Goal: Task Accomplishment & Management: Complete application form

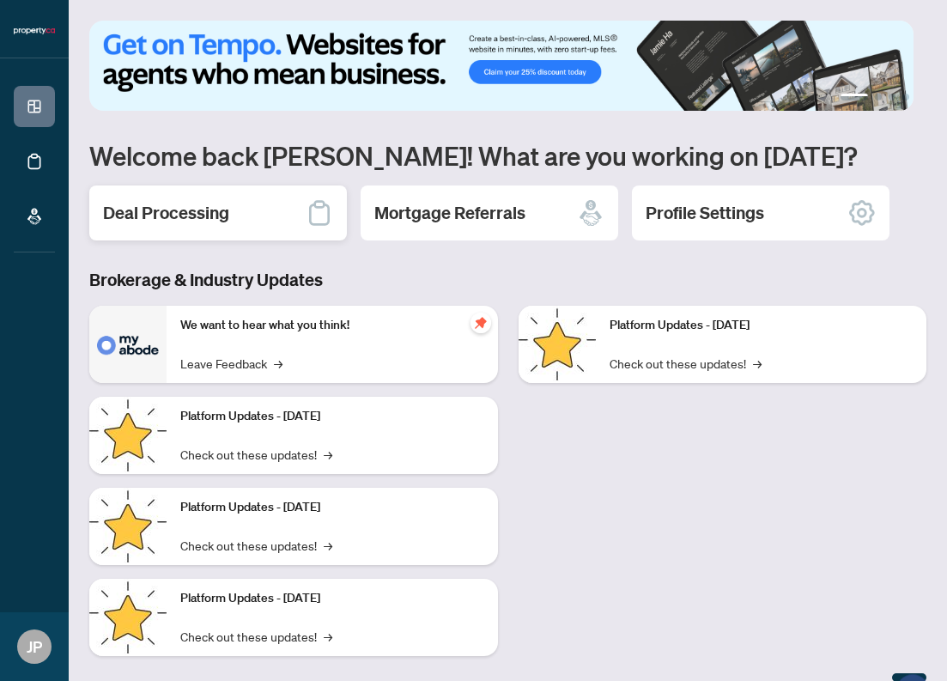
click at [234, 215] on div "Deal Processing" at bounding box center [218, 212] width 258 height 55
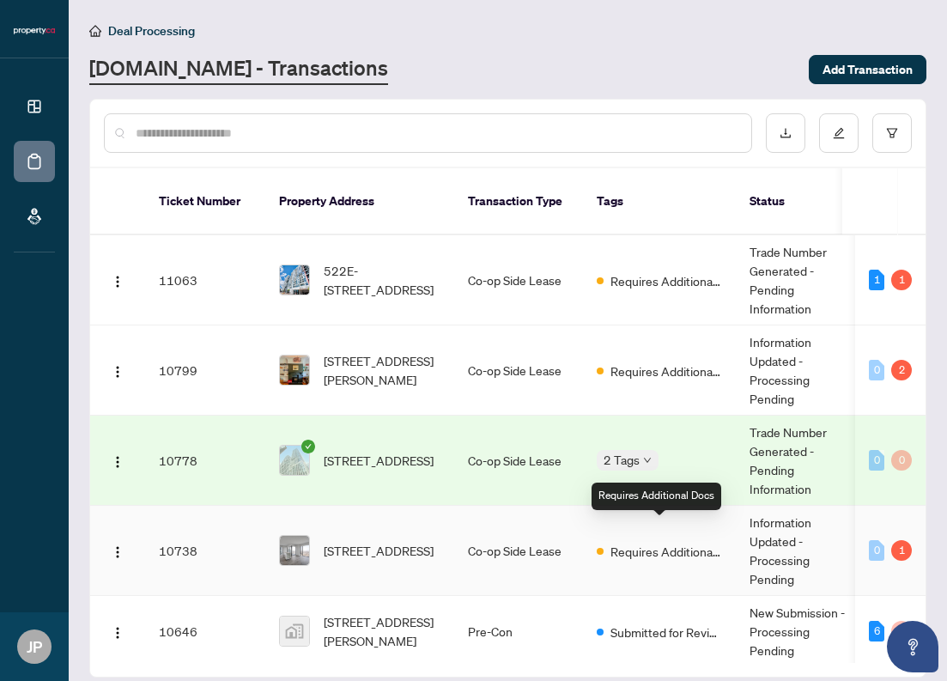
scroll to position [15, 0]
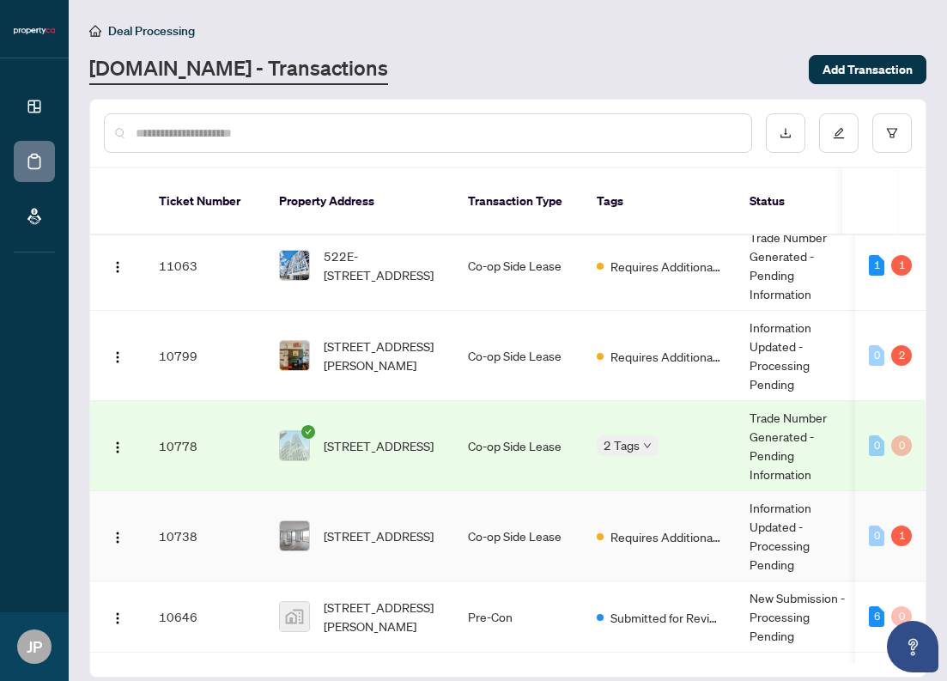
click at [745, 519] on td "Information Updated - Processing Pending" at bounding box center [800, 536] width 129 height 90
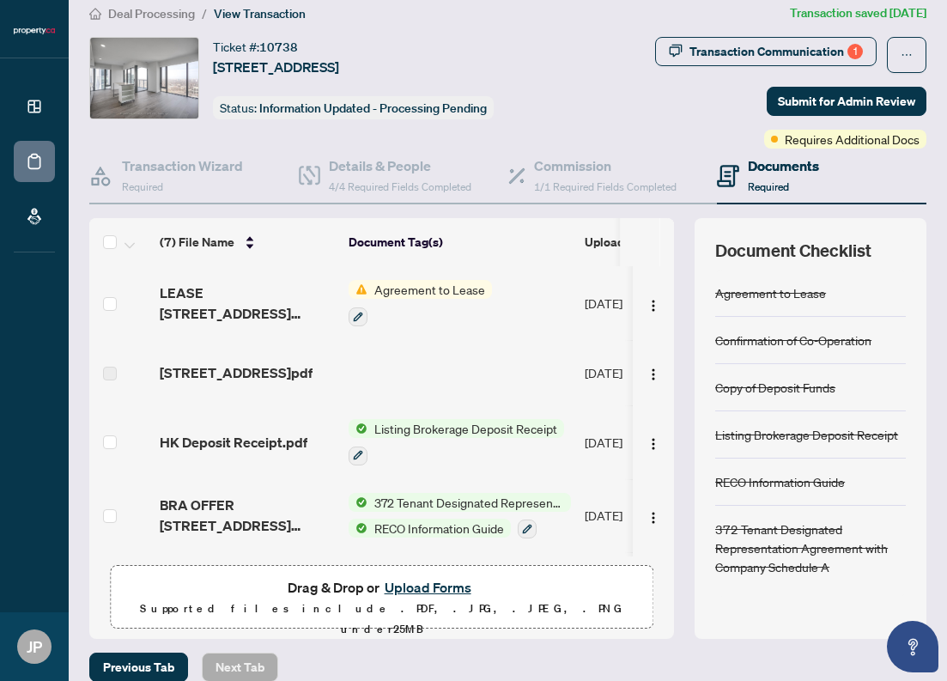
scroll to position [37, 0]
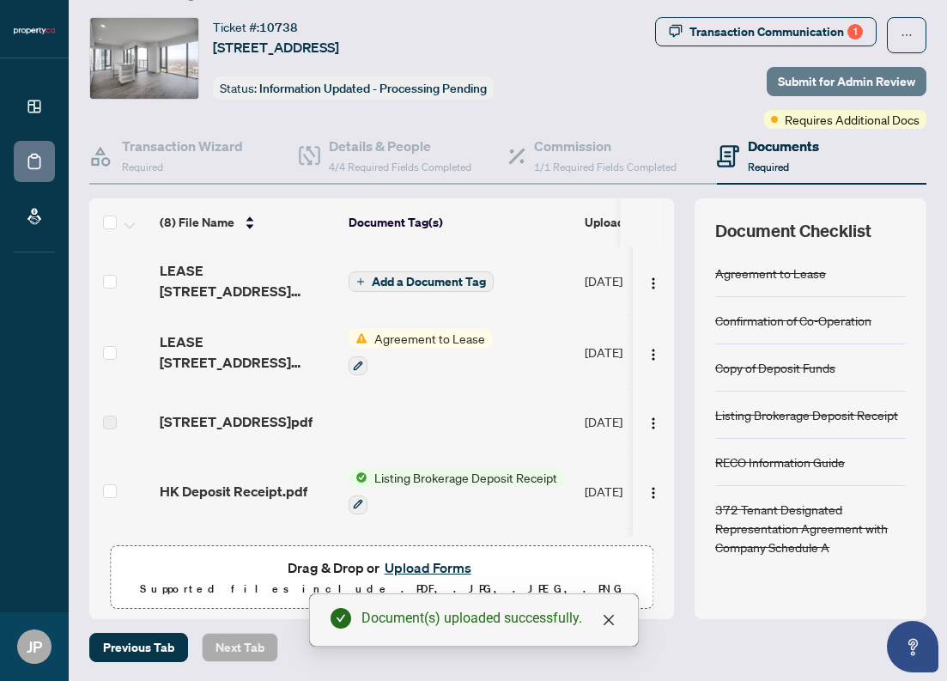
click at [853, 87] on span "Submit for Admin Review" at bounding box center [846, 81] width 137 height 27
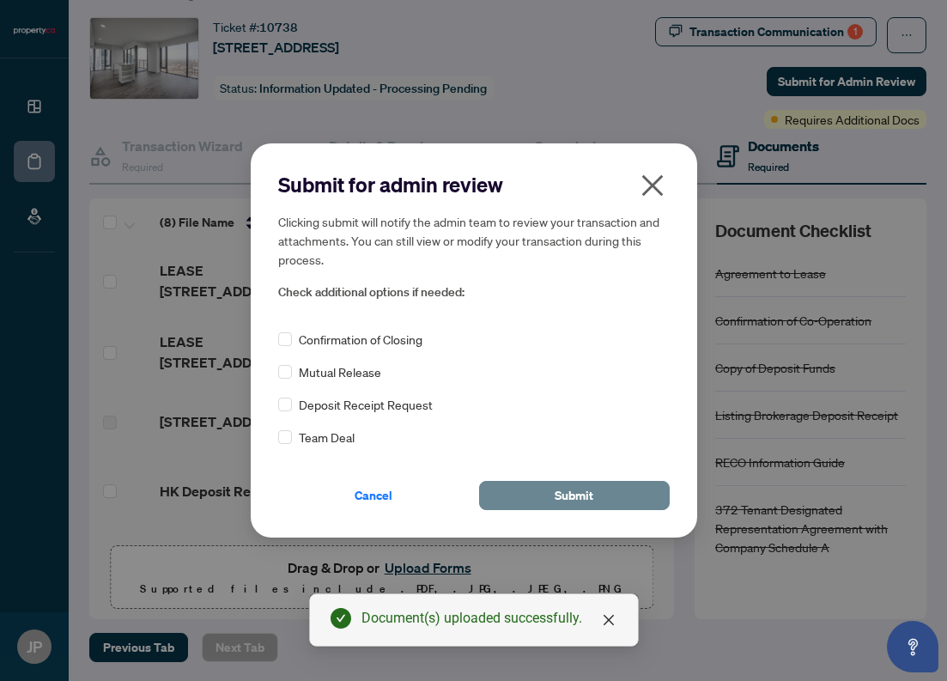
click at [548, 485] on button "Submit" at bounding box center [574, 495] width 191 height 29
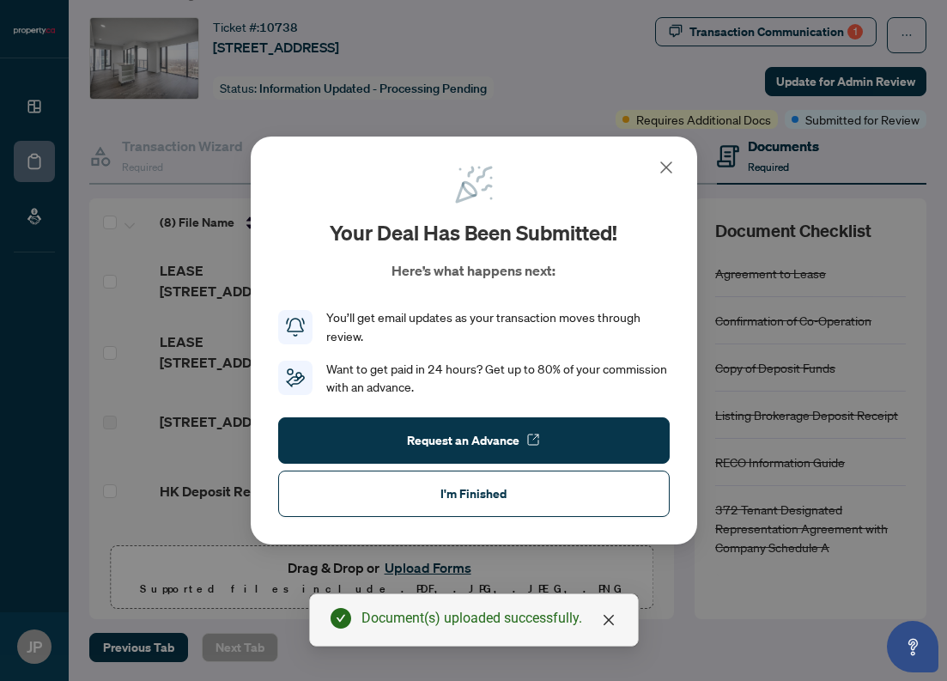
click at [664, 161] on icon at bounding box center [666, 167] width 21 height 21
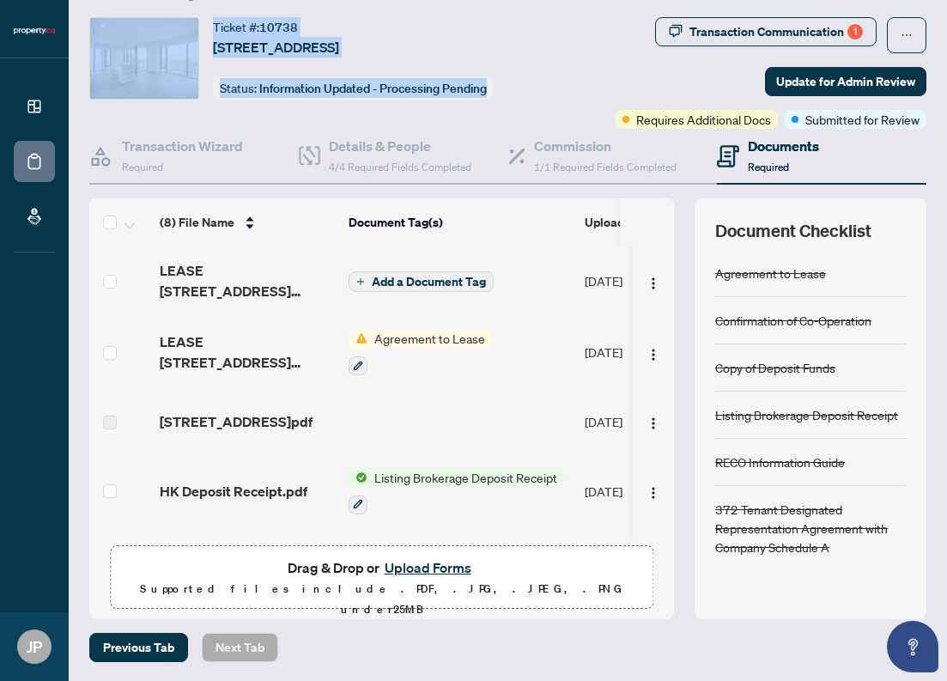
drag, startPoint x: 824, startPoint y: 621, endPoint x: 492, endPoint y: 330, distance: 441.8
click at [116, 3] on div "Deal Processing / View Transaction Transaction saved a few seconds ago Ticket #…" at bounding box center [507, 323] width 851 height 678
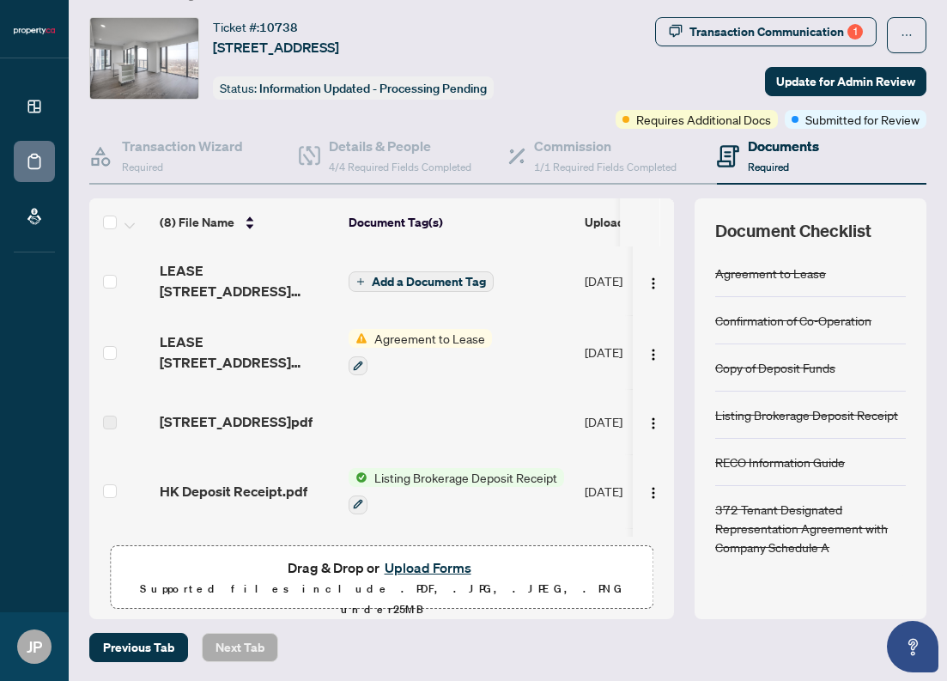
click at [750, 642] on div "Previous Tab Next Tab" at bounding box center [507, 647] width 837 height 29
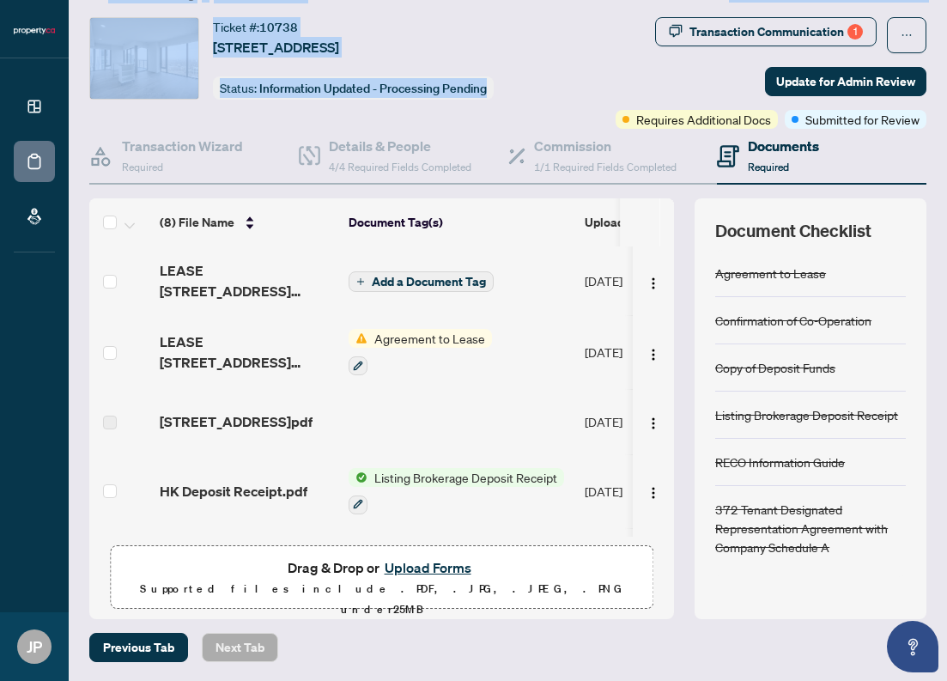
scroll to position [0, 0]
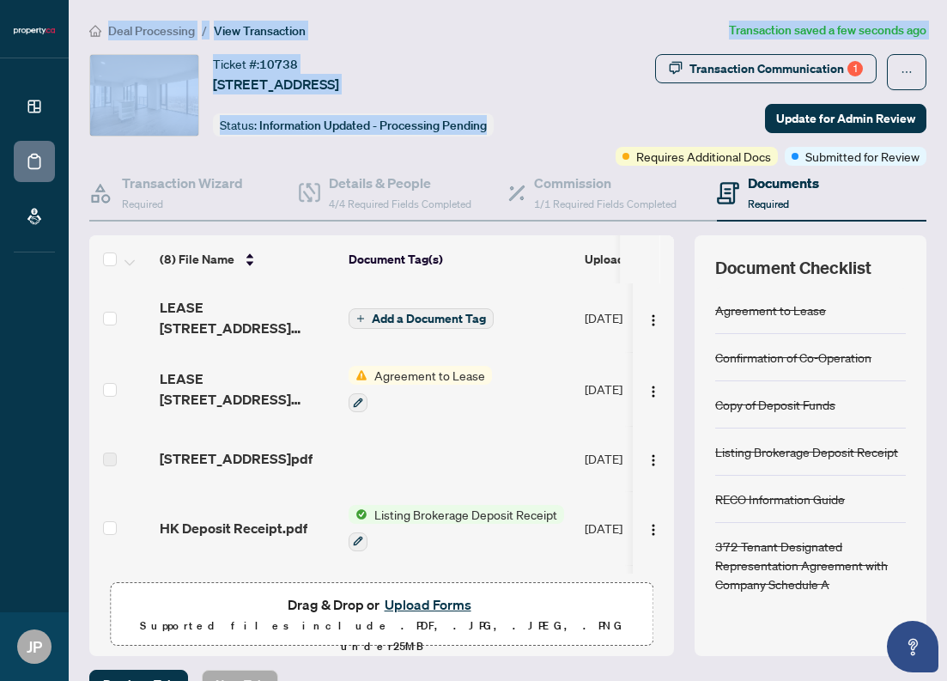
drag, startPoint x: 752, startPoint y: 641, endPoint x: 138, endPoint y: -5, distance: 891.0
click at [138, 0] on main "Deal Processing / View Transaction Transaction saved a few seconds ago Ticket #…" at bounding box center [508, 340] width 878 height 681
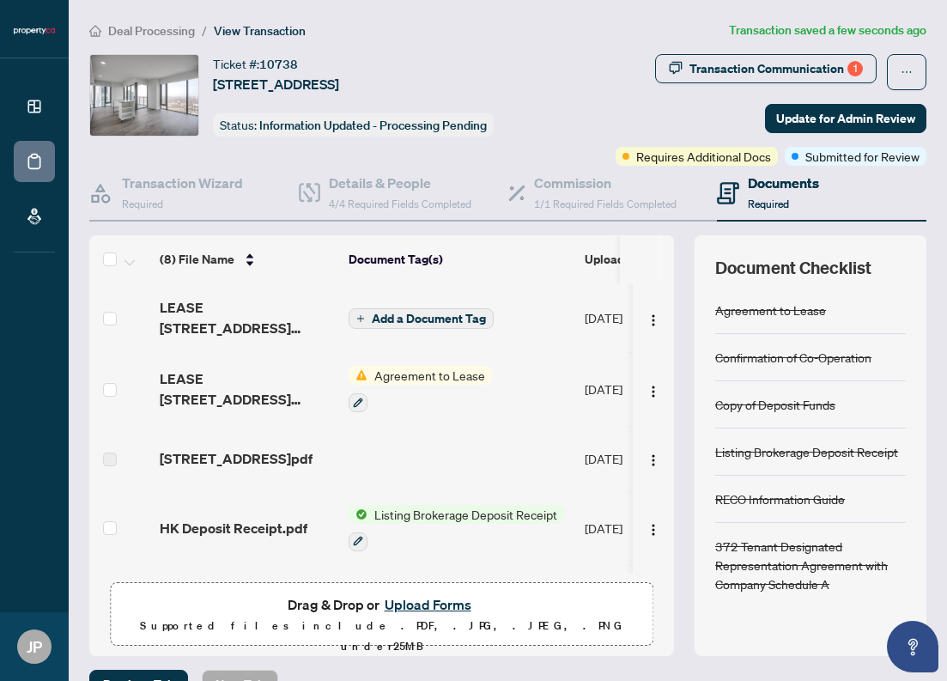
click at [778, 665] on div "Deal Processing / View Transaction Transaction saved a few seconds ago Ticket #…" at bounding box center [507, 360] width 851 height 678
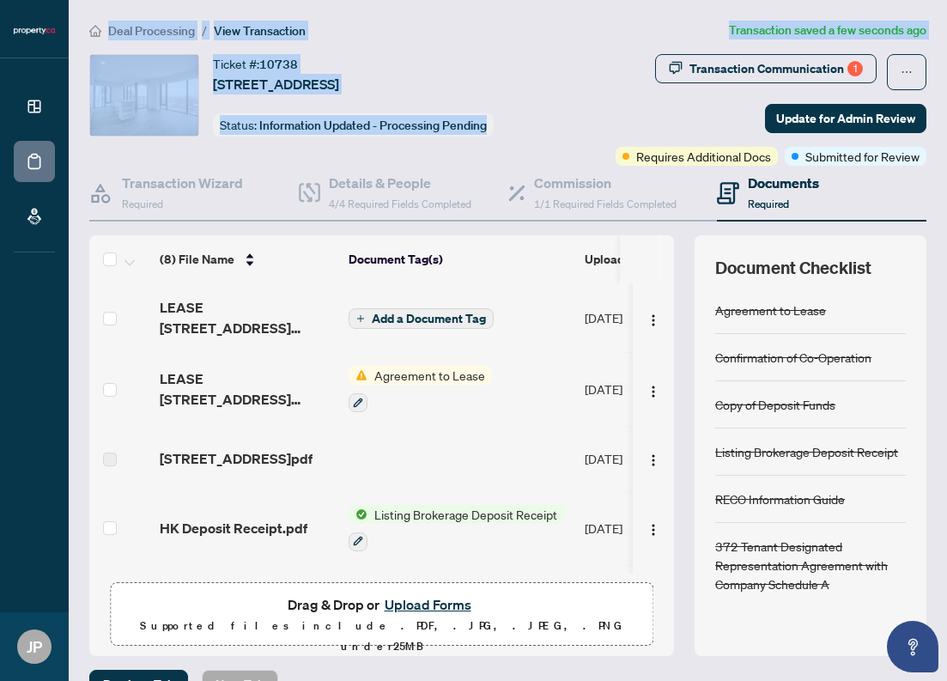
drag, startPoint x: 786, startPoint y: 641, endPoint x: 199, endPoint y: -17, distance: 881.2
click at [199, 0] on main "Deal Processing / View Transaction Transaction saved a few seconds ago Ticket #…" at bounding box center [508, 340] width 878 height 681
click at [789, 638] on div "Document Checklist Agreement to Lease Confirmation of Co-Operation Copy of Depo…" at bounding box center [811, 445] width 232 height 421
drag, startPoint x: 785, startPoint y: 641, endPoint x: 146, endPoint y: 1, distance: 904.0
click at [136, 0] on main "Deal Processing / View Transaction Transaction saved a few seconds ago Ticket #…" at bounding box center [508, 340] width 878 height 681
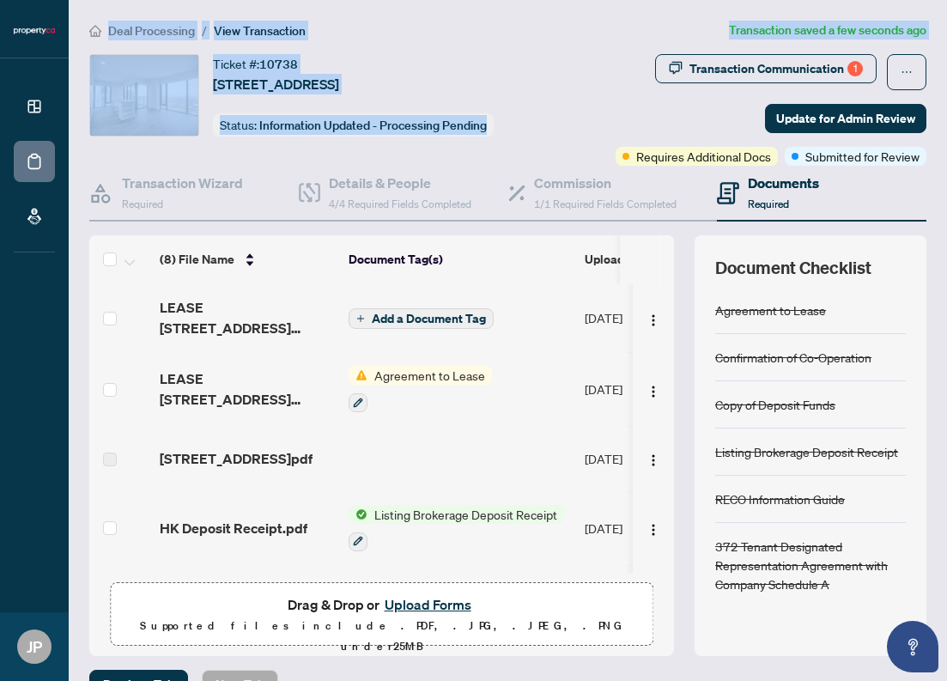
click at [790, 640] on div "Document Checklist Agreement to Lease Confirmation of Co-Operation Copy of Depo…" at bounding box center [811, 445] width 232 height 421
drag, startPoint x: 763, startPoint y: 630, endPoint x: 222, endPoint y: 6, distance: 826.0
click at [715, 287] on div "Agreement to Lease Confirmation of Co-Operation Copy of Deposit Funds Listing B…" at bounding box center [810, 461] width 191 height 349
click at [800, 635] on div "Document Checklist Agreement to Lease Confirmation of Co-Operation Copy of Depo…" at bounding box center [811, 445] width 232 height 421
drag, startPoint x: 804, startPoint y: 635, endPoint x: 383, endPoint y: 200, distance: 605.4
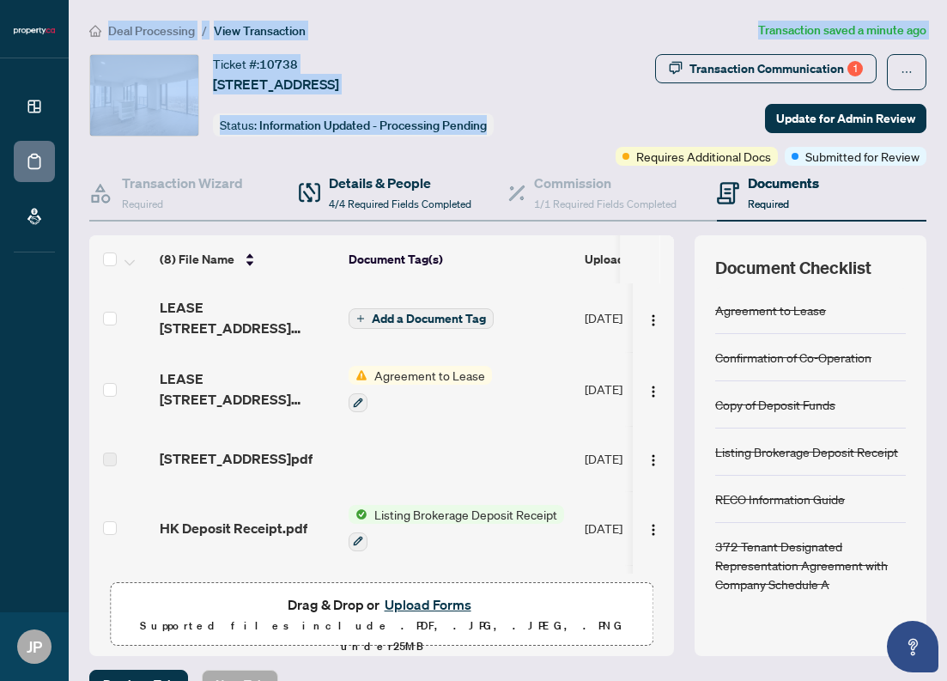
click at [197, 0] on main "Deal Processing / View Transaction Transaction saved a minute ago Ticket #: 107…" at bounding box center [508, 340] width 878 height 681
click at [803, 644] on div "Document Checklist Agreement to Lease Confirmation of Co-Operation Copy of Depo…" at bounding box center [811, 445] width 232 height 421
drag, startPoint x: 820, startPoint y: 636, endPoint x: 163, endPoint y: -51, distance: 950.4
click at [163, 0] on main "Deal Processing / View Transaction Transaction saved a minute ago Ticket #: 107…" at bounding box center [508, 340] width 878 height 681
click at [828, 656] on div "Deal Processing / View Transaction Transaction saved a minute ago Ticket #: 107…" at bounding box center [507, 360] width 851 height 678
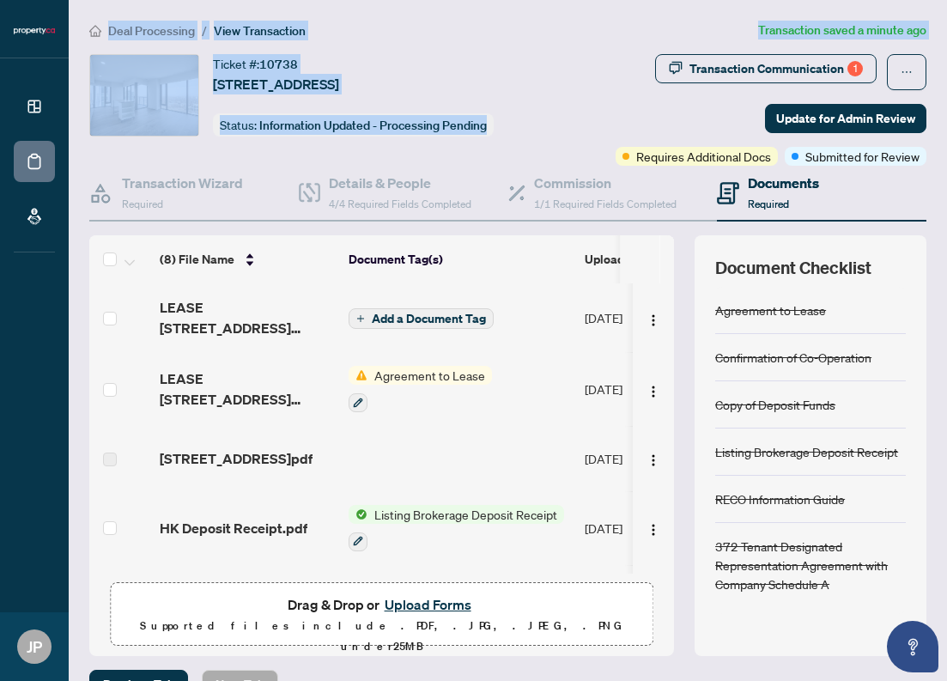
drag, startPoint x: 818, startPoint y: 647, endPoint x: 129, endPoint y: -118, distance: 1030.5
click at [129, 0] on main "Deal Processing / View Transaction Transaction saved a minute ago Ticket #: 107…" at bounding box center [508, 340] width 878 height 681
click at [375, 33] on ol "Deal Processing / View Transaction" at bounding box center [420, 31] width 662 height 20
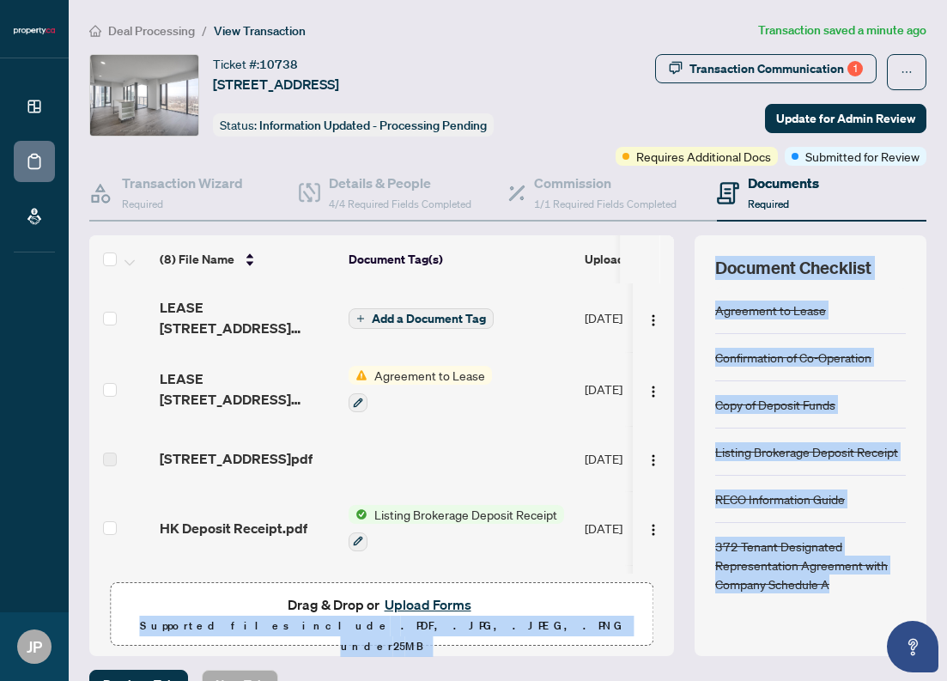
drag, startPoint x: 346, startPoint y: 45, endPoint x: 732, endPoint y: 641, distance: 710.9
click at [737, 648] on div "Deal Processing / View Transaction Transaction saved a minute ago Ticket #: 107…" at bounding box center [507, 360] width 851 height 678
drag, startPoint x: 716, startPoint y: 637, endPoint x: 708, endPoint y: 648, distance: 13.6
click at [716, 637] on div "Document Checklist Agreement to Lease Confirmation of Co-Operation Copy of Depo…" at bounding box center [811, 445] width 232 height 421
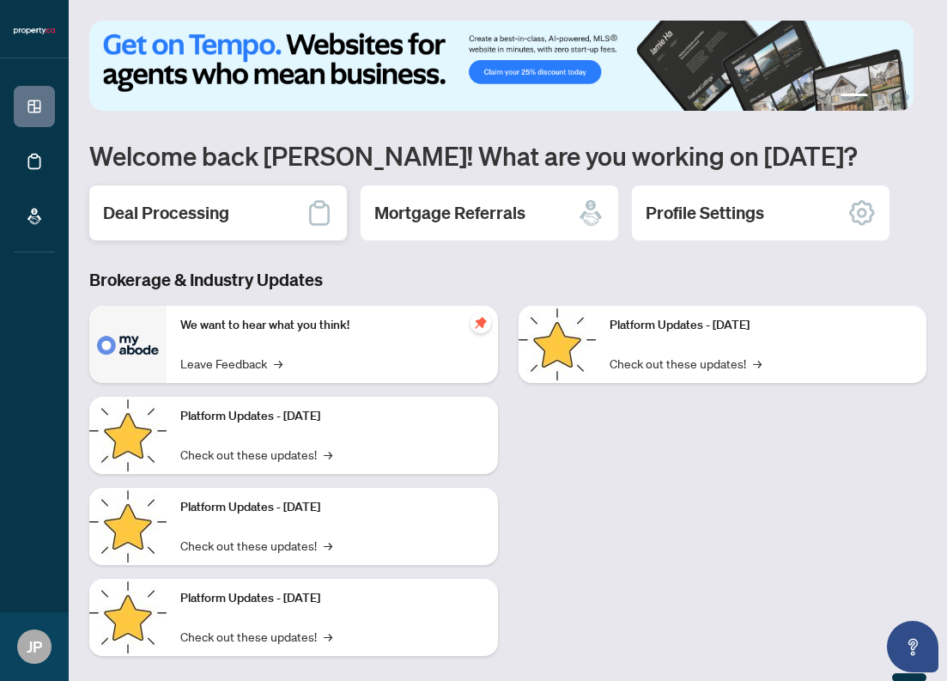
click at [238, 221] on div "Deal Processing" at bounding box center [218, 212] width 258 height 55
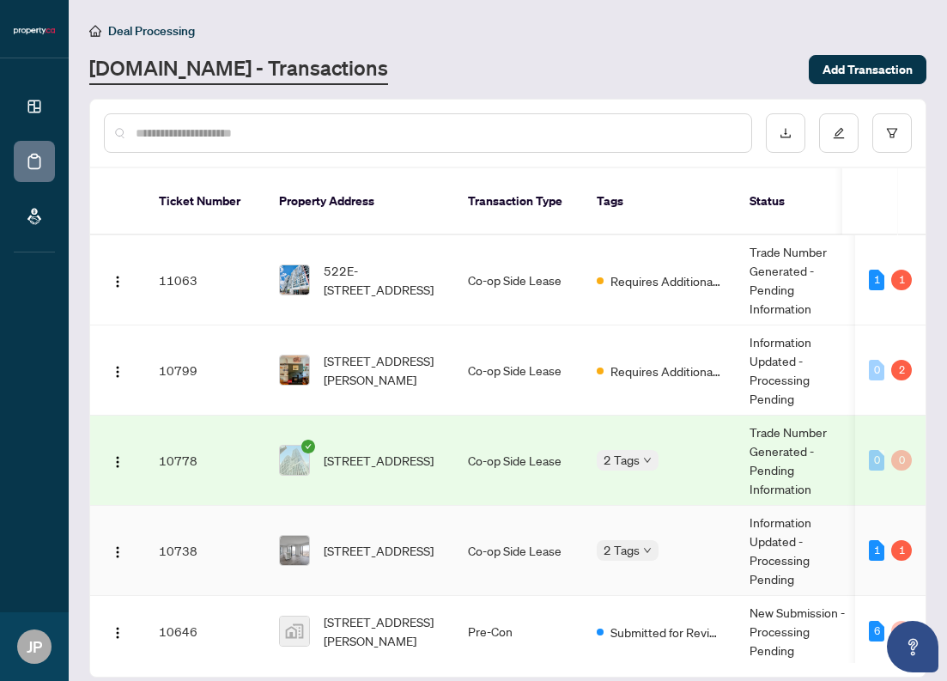
click at [567, 532] on td "Co-op Side Lease" at bounding box center [518, 551] width 129 height 90
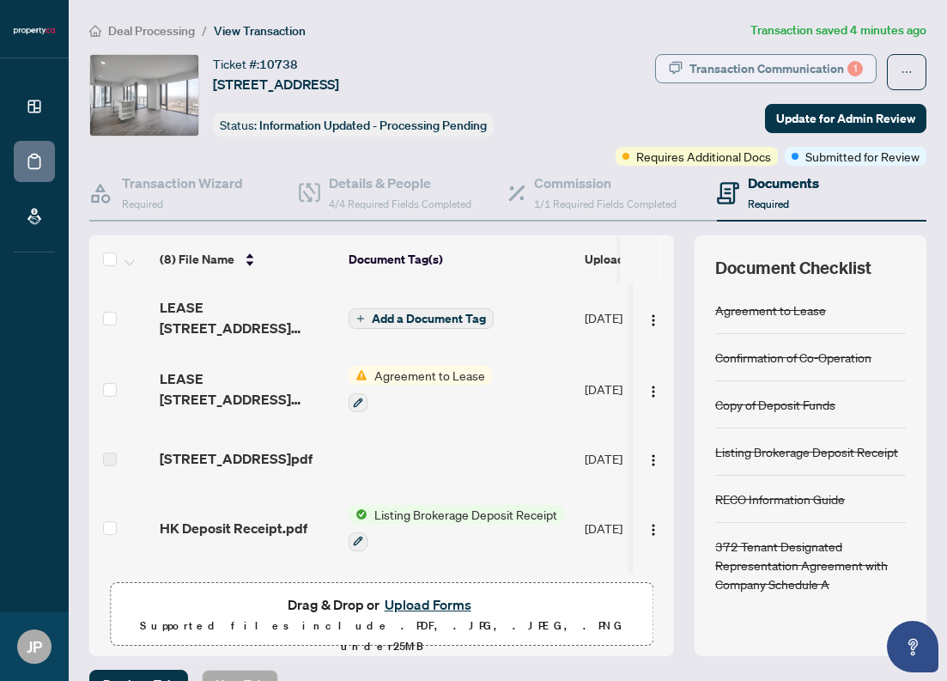
click at [799, 67] on div "Transaction Communication 1" at bounding box center [775, 68] width 173 height 27
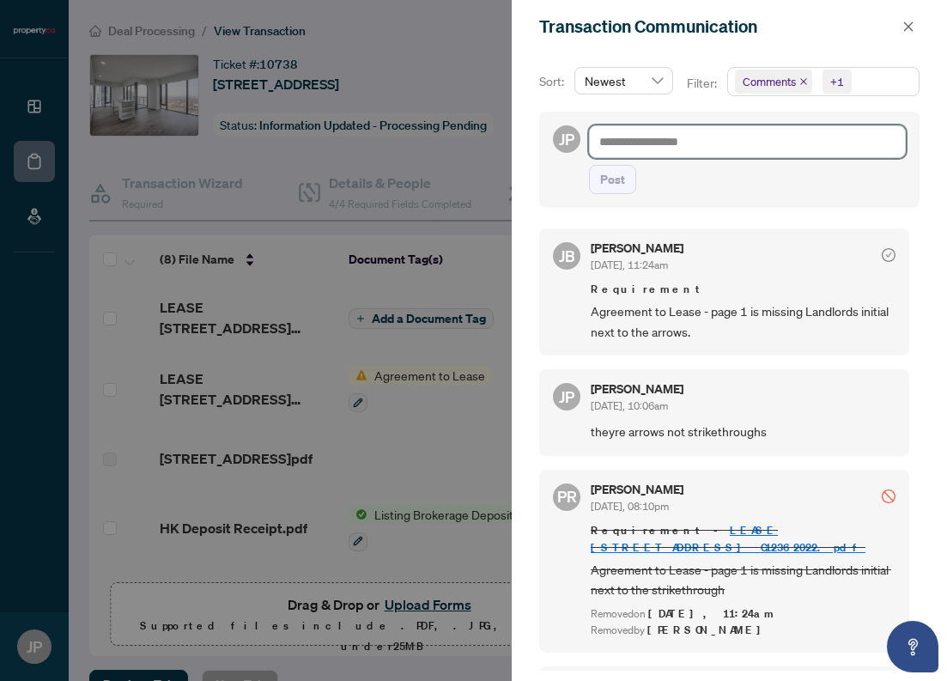
click at [697, 145] on textarea at bounding box center [747, 141] width 317 height 33
type textarea "*"
type textarea "**"
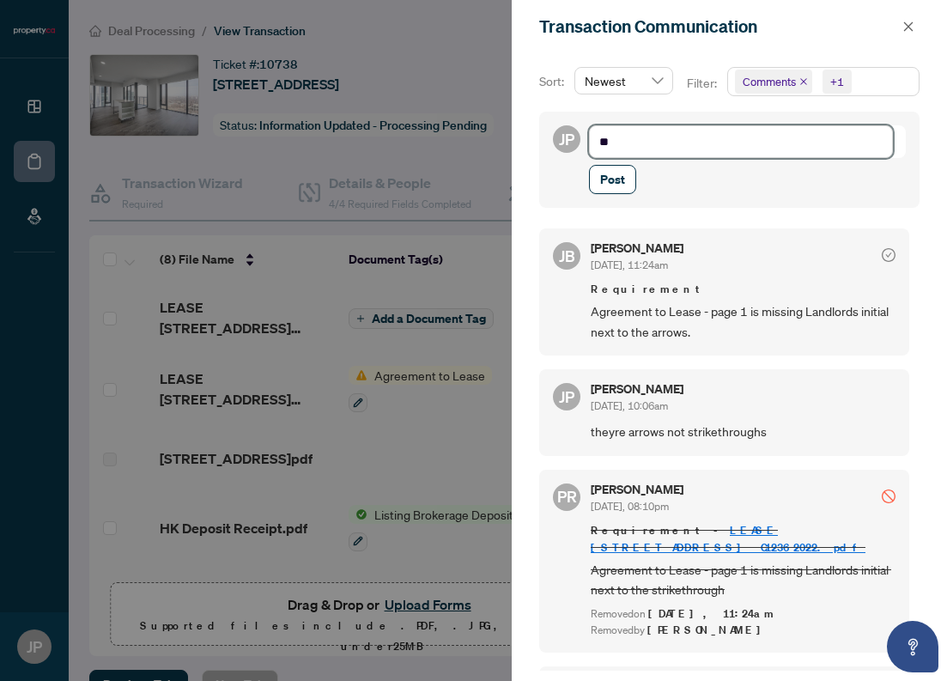
type textarea "***"
type textarea "****"
type textarea "*****"
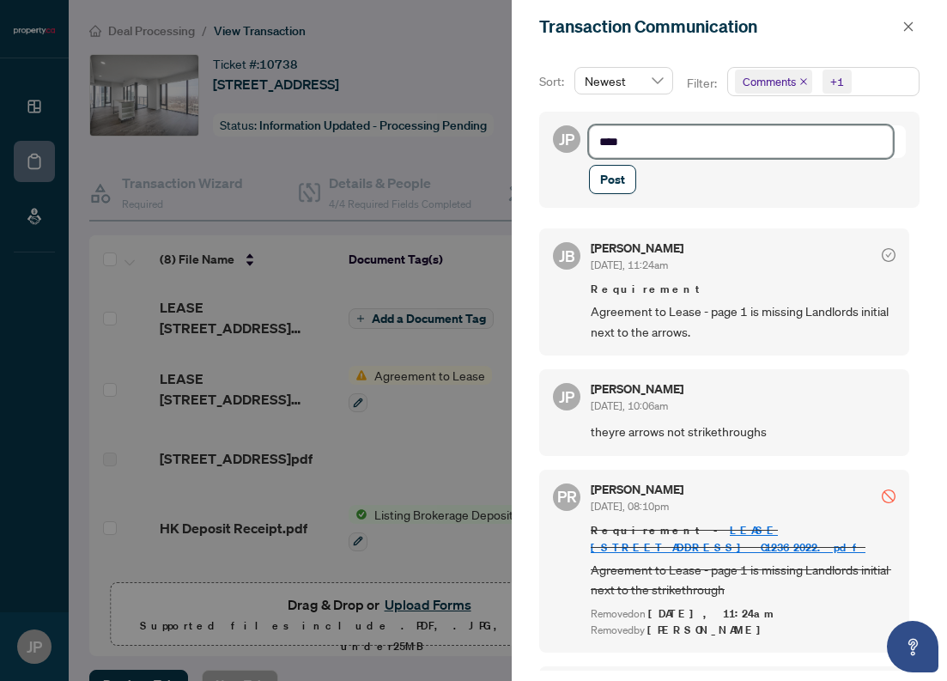
type textarea "*****"
type textarea "******"
type textarea "*******"
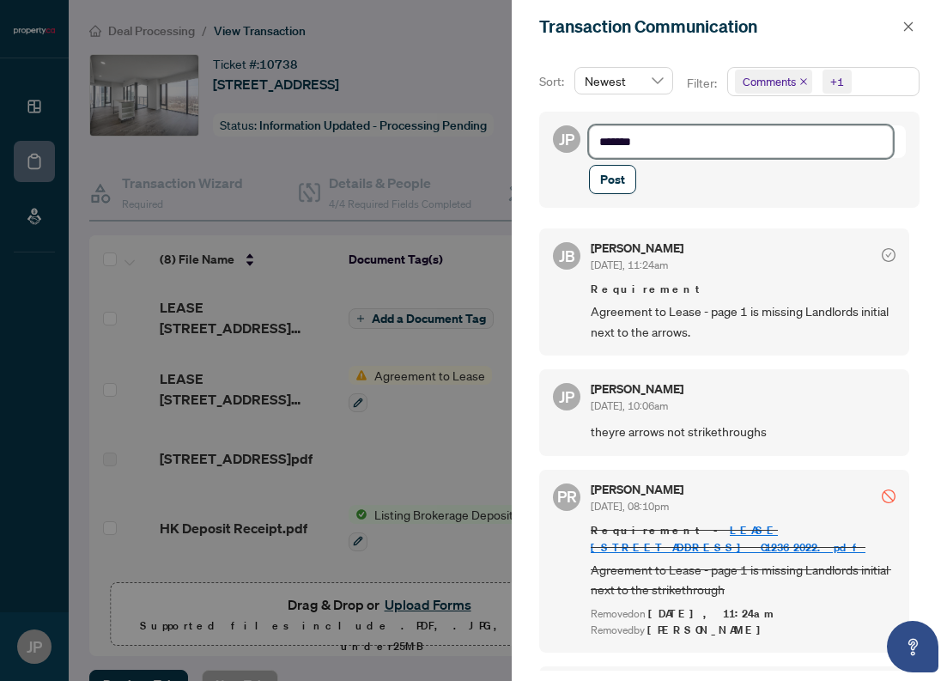
type textarea "********"
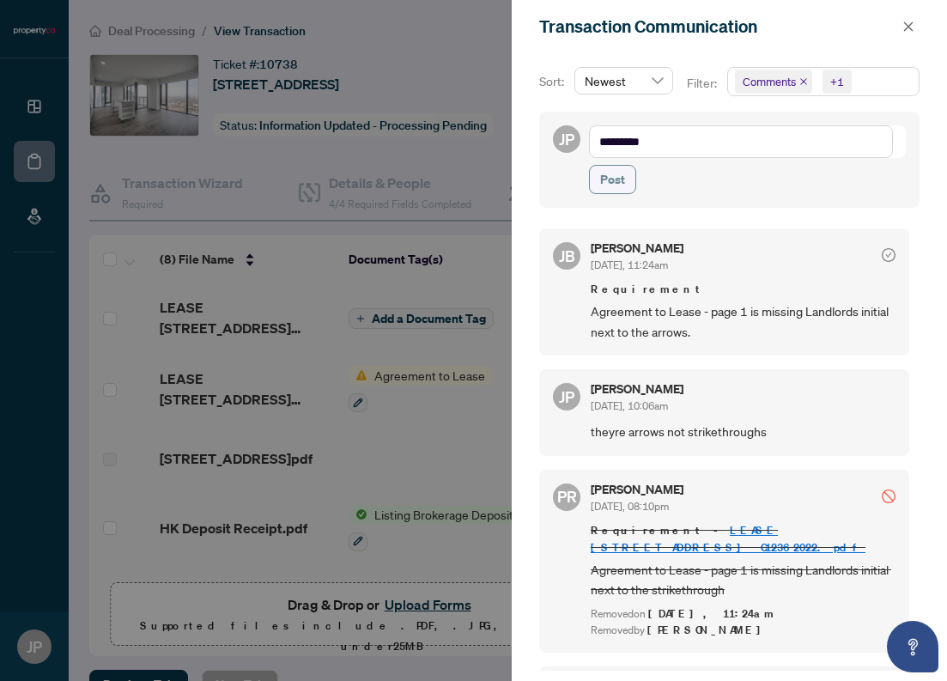
drag, startPoint x: 617, startPoint y: 194, endPoint x: 617, endPoint y: 179, distance: 15.5
click at [617, 193] on button "Post" at bounding box center [612, 179] width 47 height 29
type textarea "**********"
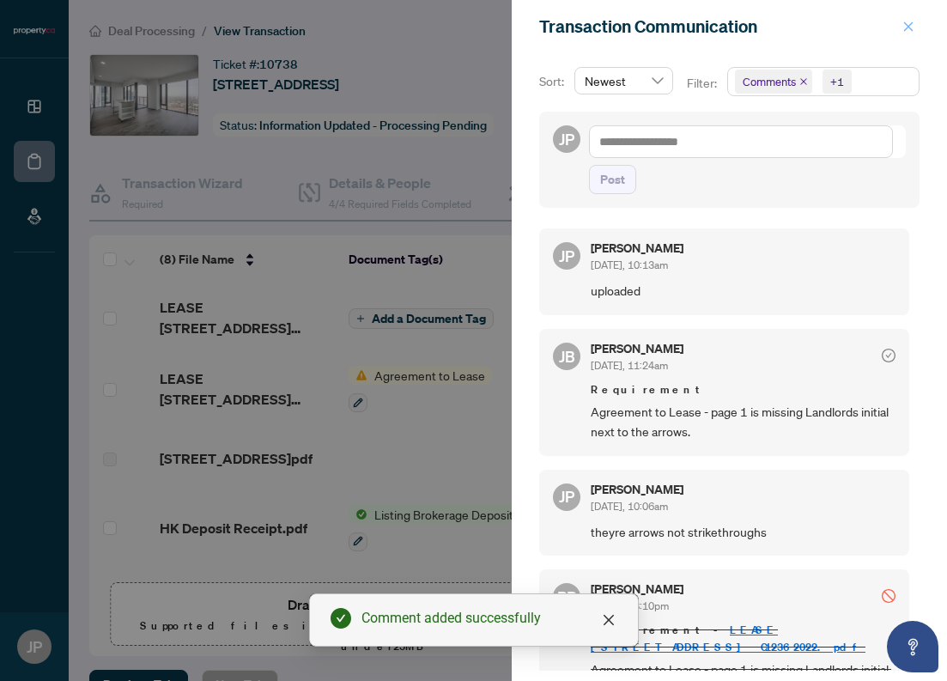
click at [918, 27] on button "button" at bounding box center [908, 26] width 22 height 21
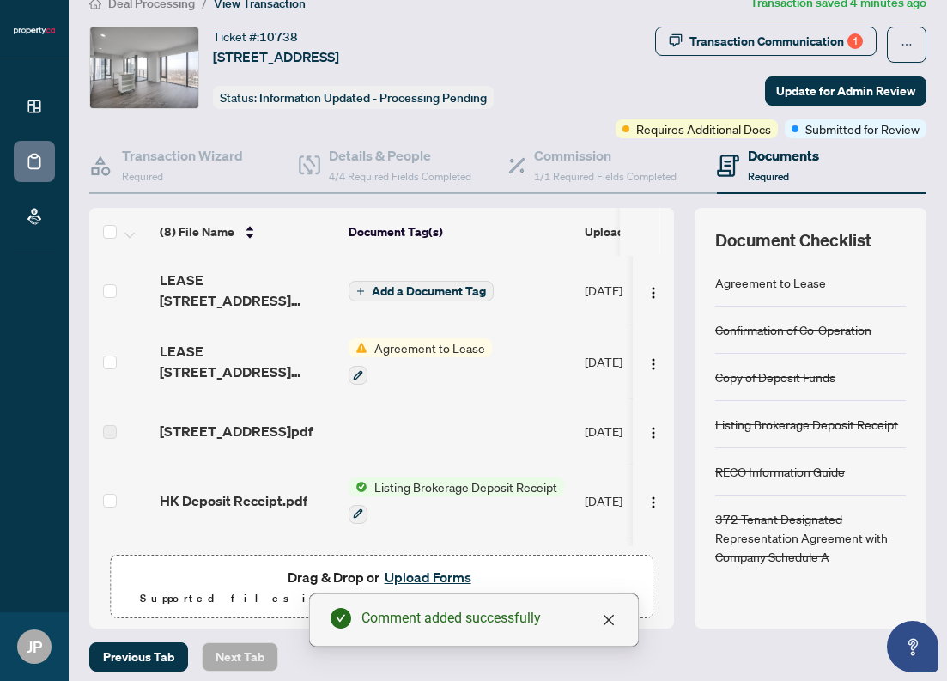
scroll to position [37, 0]
